Goal: Information Seeking & Learning: Learn about a topic

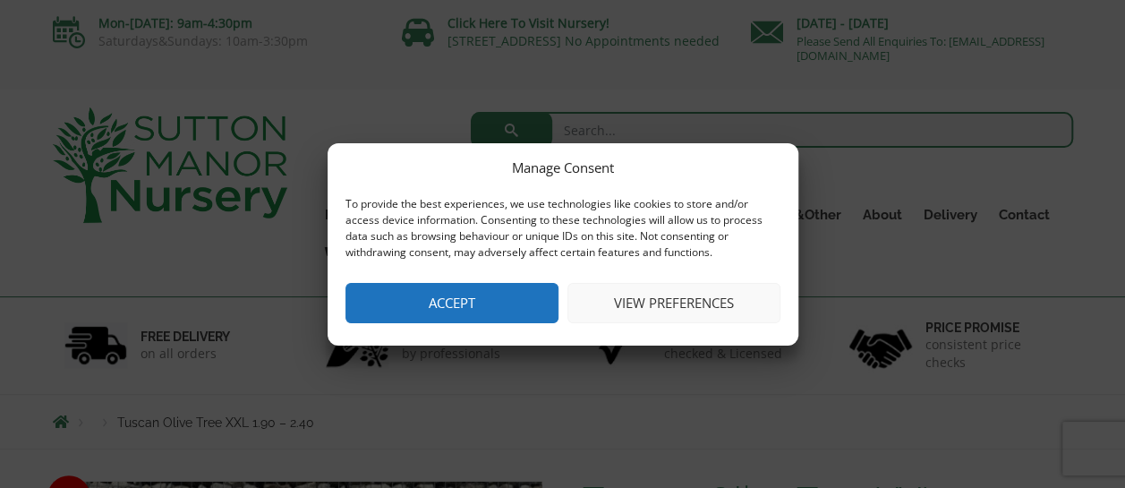
drag, startPoint x: 657, startPoint y: 294, endPoint x: 673, endPoint y: 297, distance: 16.5
click at [659, 292] on button "View preferences" at bounding box center [673, 303] width 213 height 40
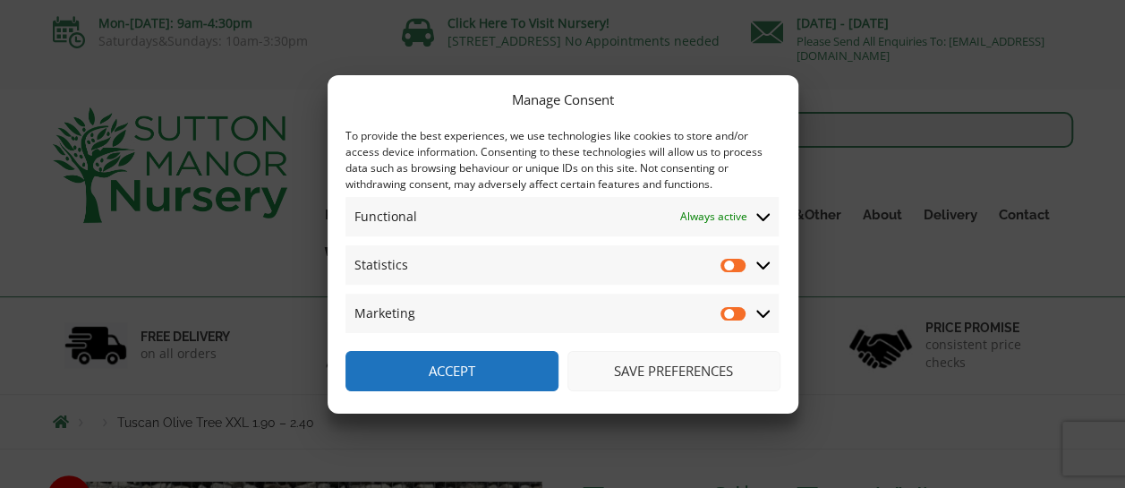
click at [687, 369] on button "Save preferences" at bounding box center [673, 371] width 213 height 40
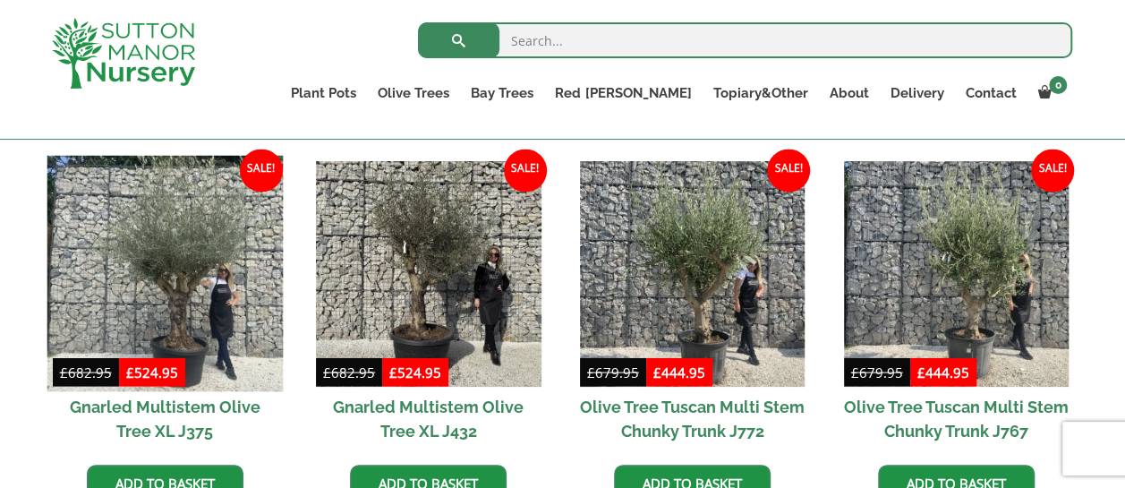
scroll to position [1701, 0]
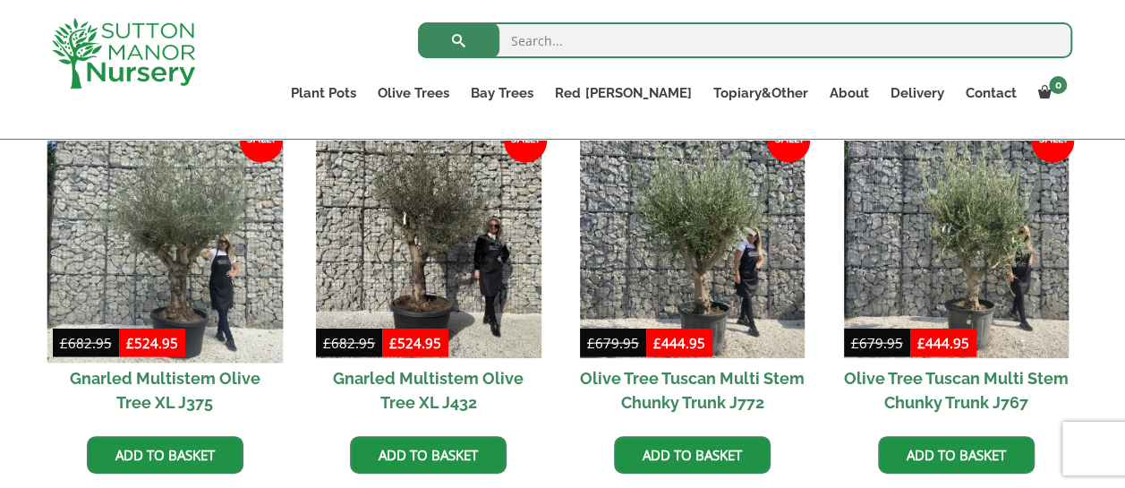
click at [206, 308] on img at bounding box center [165, 245] width 236 height 236
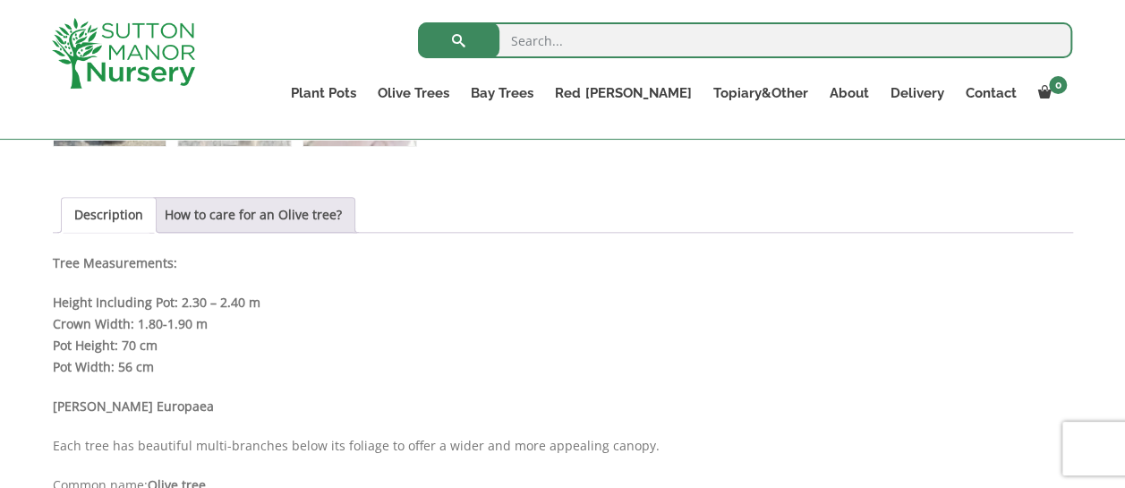
scroll to position [716, 0]
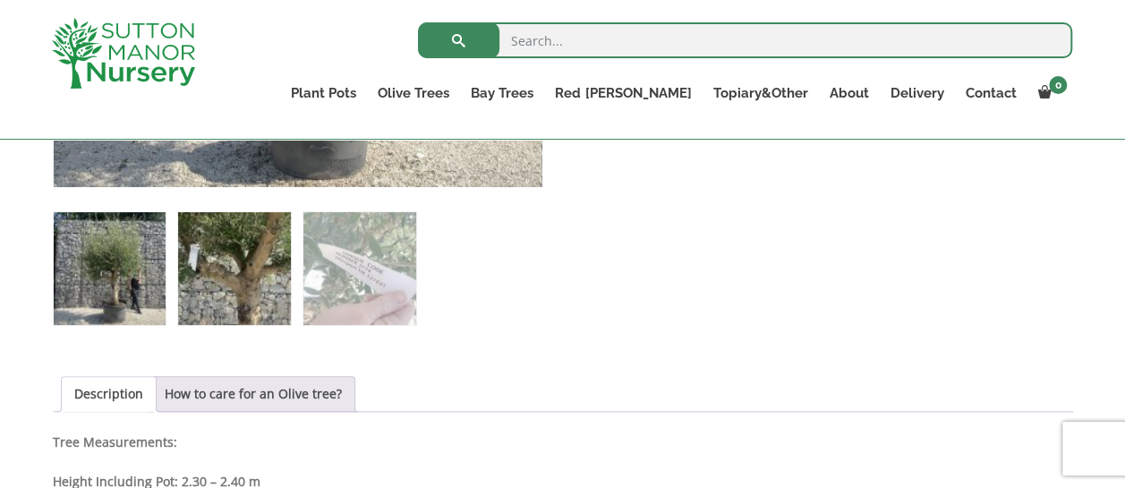
click at [277, 298] on img at bounding box center [234, 268] width 112 height 112
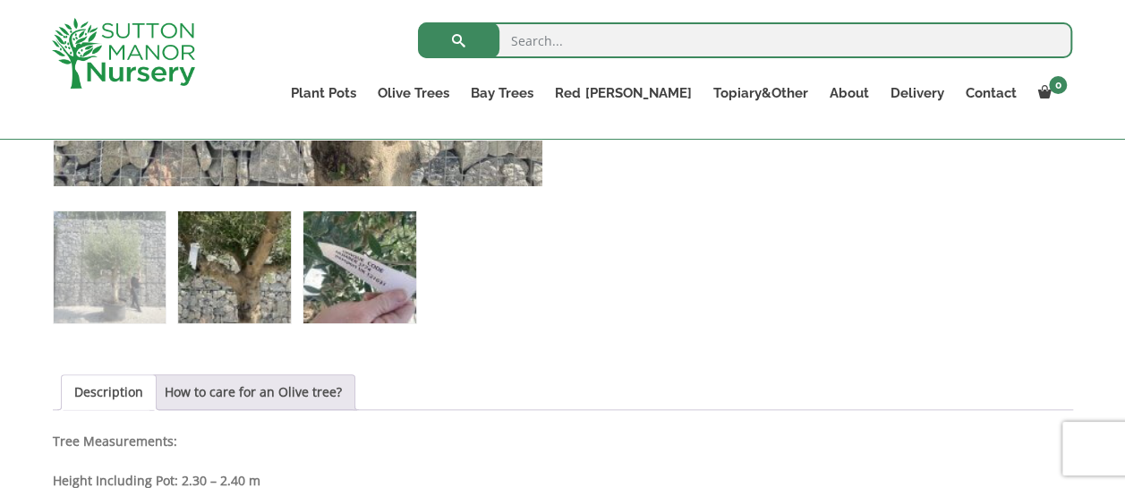
click at [376, 298] on img at bounding box center [359, 267] width 112 height 112
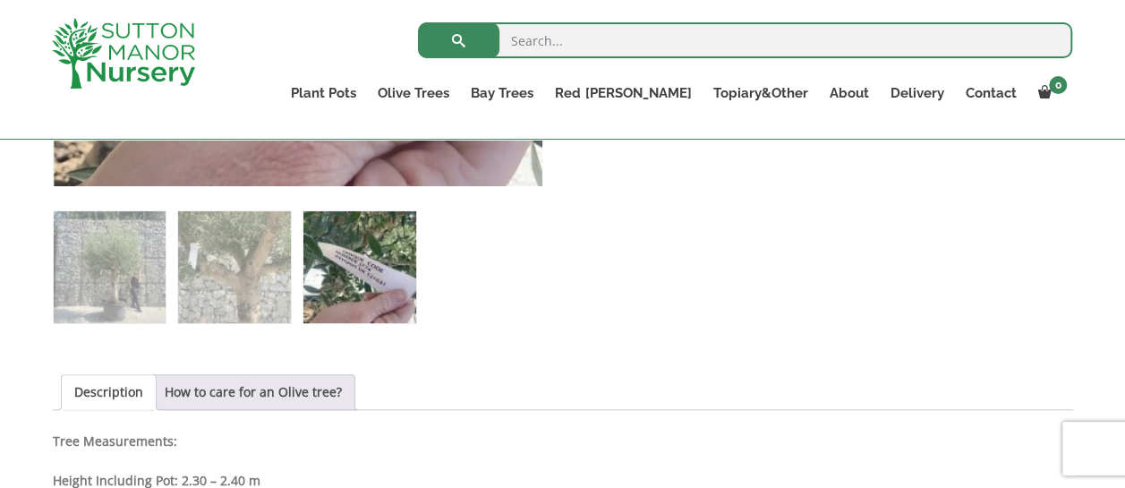
scroll to position [269, 0]
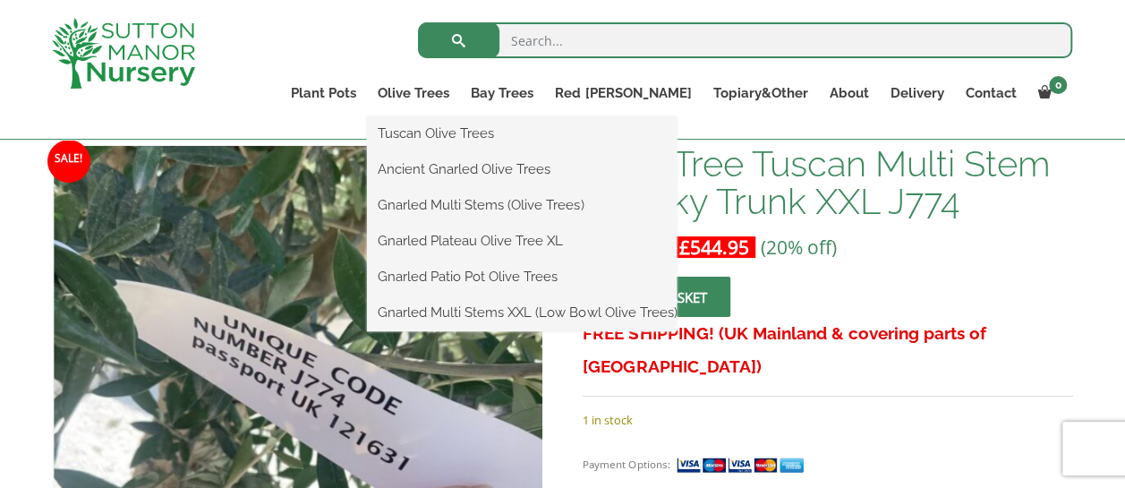
click at [507, 116] on ul "Tuscan Olive Trees Ancient Gnarled Olive Trees Gnarled Multi Stems (Olive Trees…" at bounding box center [522, 223] width 310 height 215
drag, startPoint x: 524, startPoint y: 173, endPoint x: 550, endPoint y: 184, distance: 27.6
click at [524, 173] on link "Ancient Gnarled Olive Trees" at bounding box center [522, 169] width 310 height 27
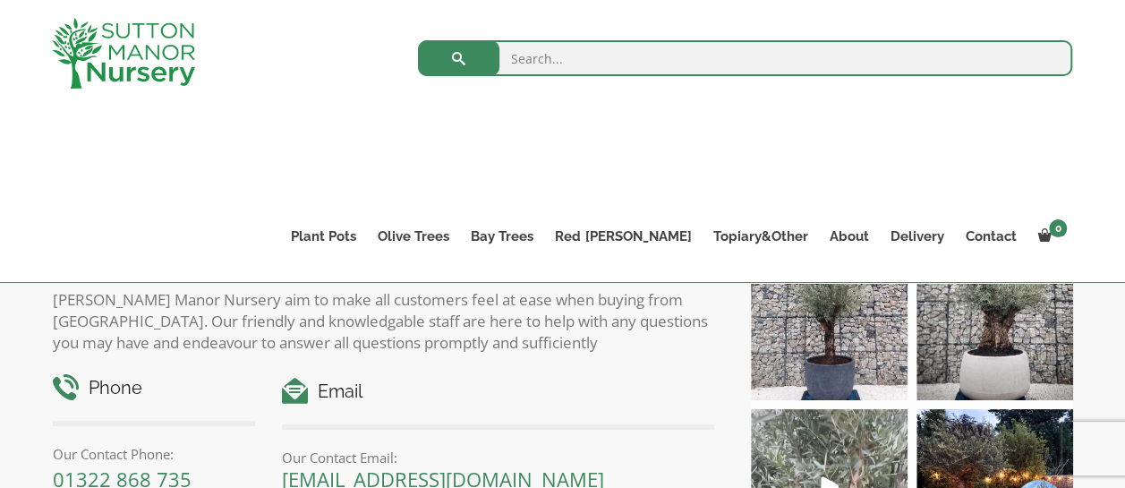
scroll to position [627, 0]
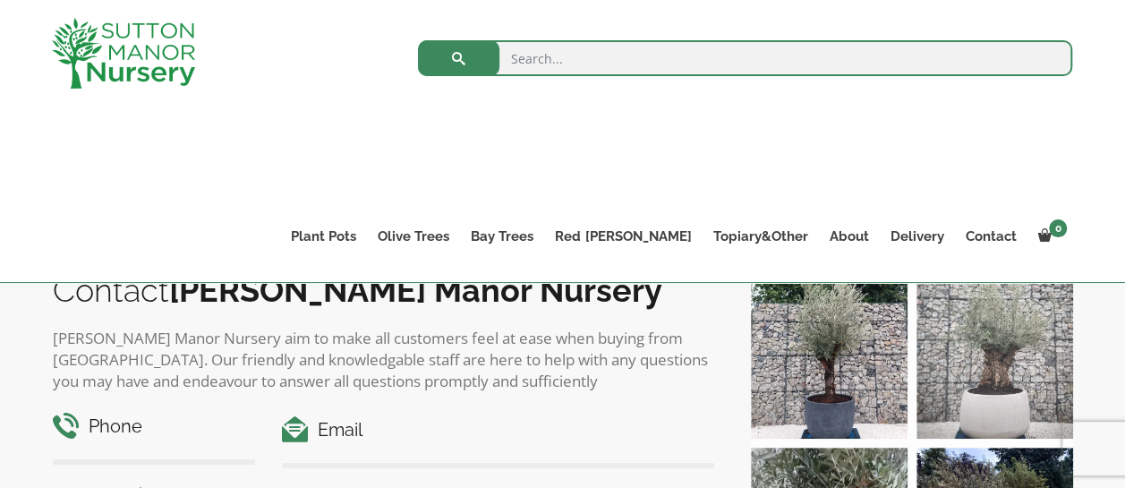
click at [1019, 369] on img at bounding box center [995, 360] width 157 height 157
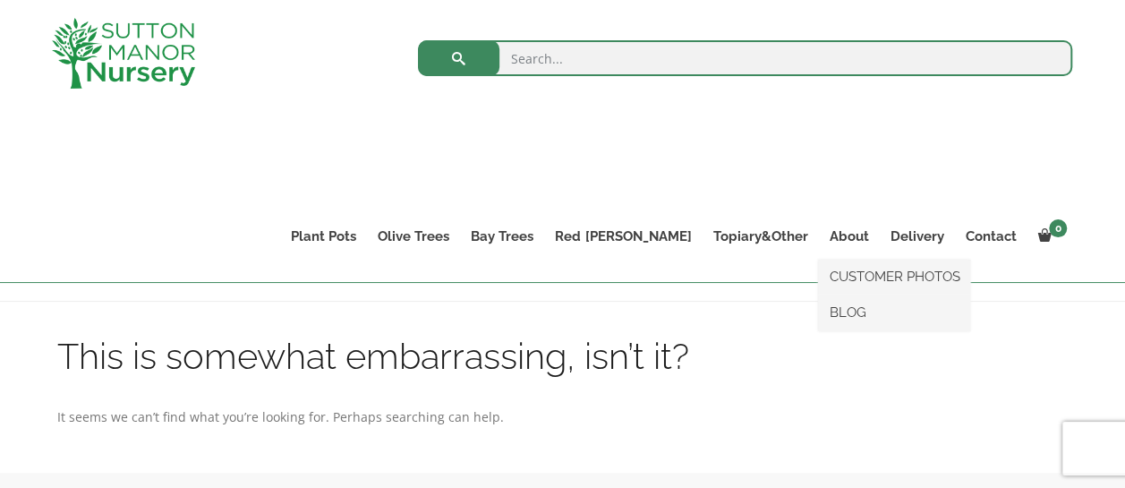
scroll to position [179, 0]
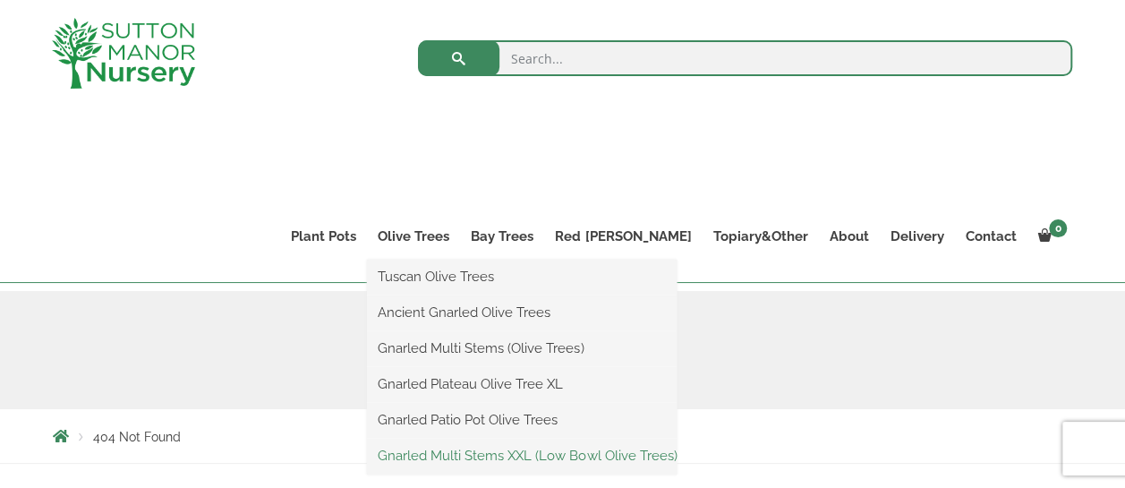
click at [546, 451] on link "Gnarled Multi Stems XXL (Low Bowl Olive Trees)" at bounding box center [522, 455] width 310 height 27
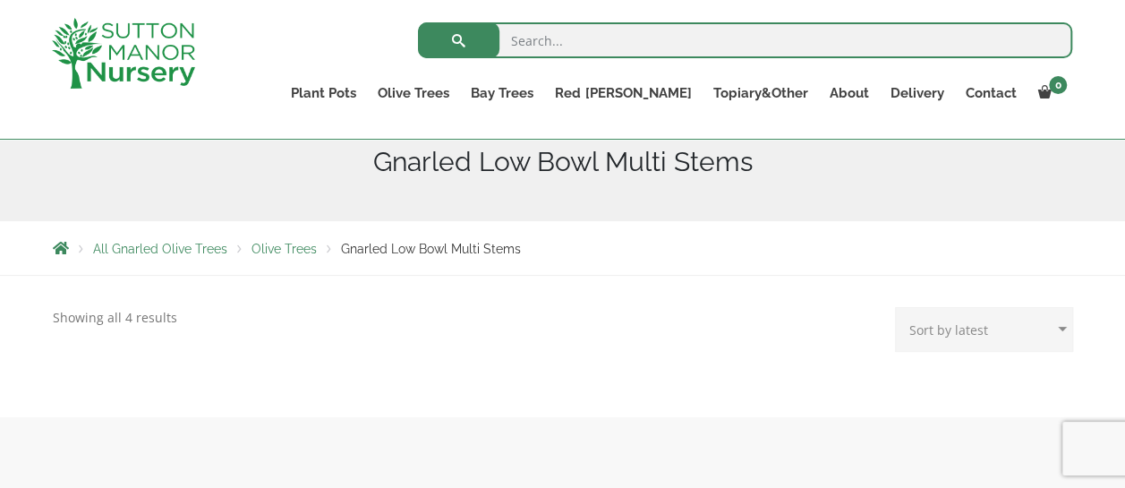
scroll to position [90, 0]
